Goal: Information Seeking & Learning: Learn about a topic

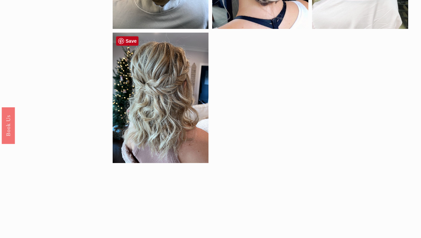
scroll to position [408, 0]
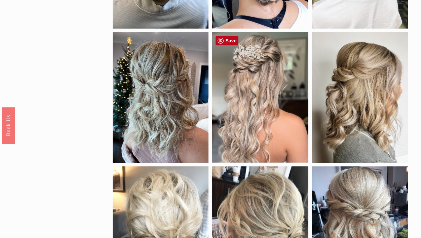
click at [250, 91] on div at bounding box center [260, 97] width 96 height 130
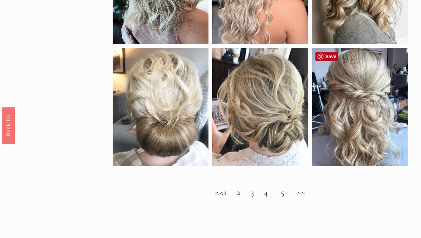
scroll to position [526, 0]
click at [240, 194] on link "2" at bounding box center [239, 192] width 4 height 10
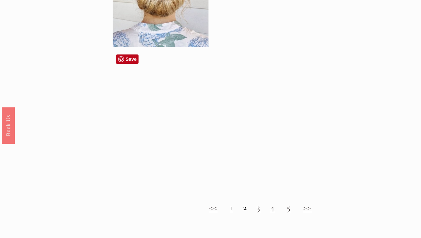
scroll to position [531, 0]
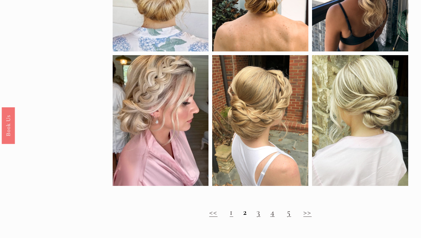
click at [257, 212] on link "3" at bounding box center [258, 212] width 4 height 10
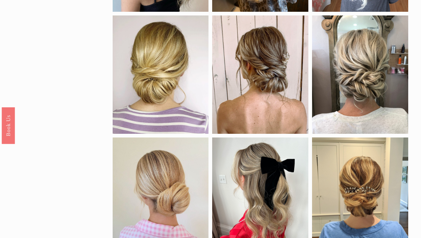
scroll to position [245, 0]
